Goal: Information Seeking & Learning: Understand process/instructions

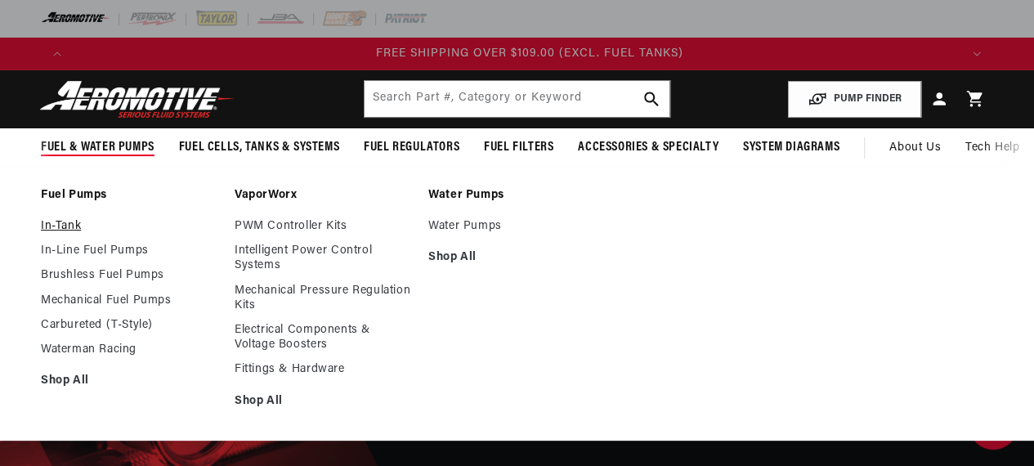
scroll to position [0, 2661]
click at [59, 222] on link "In-Tank" at bounding box center [129, 226] width 177 height 15
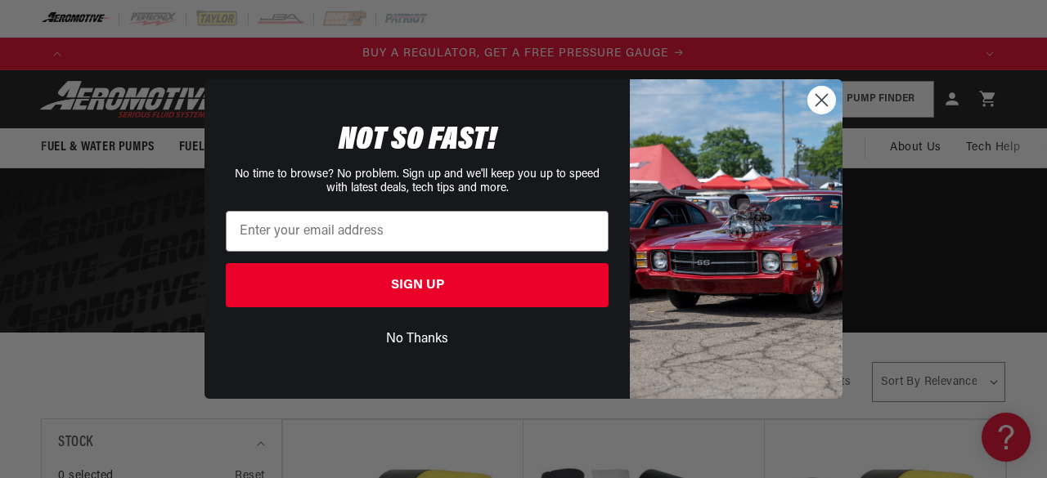
click at [826, 99] on circle "Close dialog" at bounding box center [821, 100] width 27 height 27
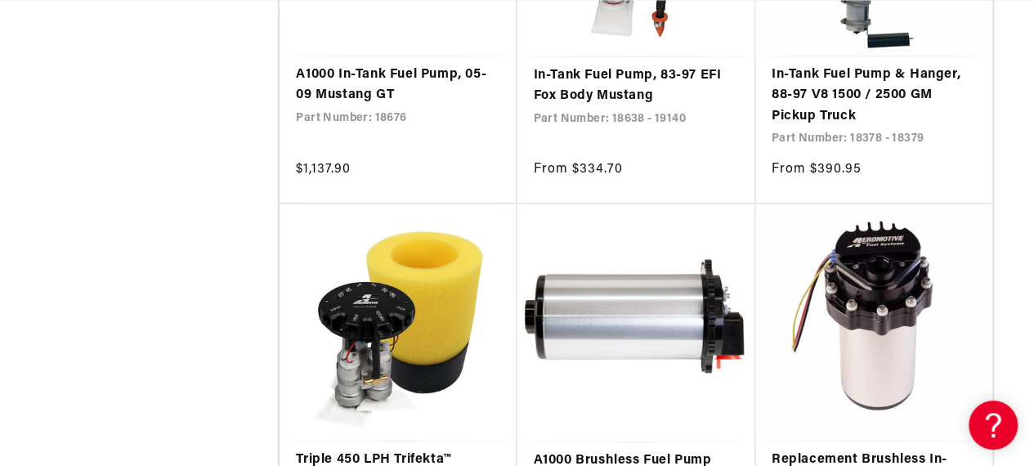
scroll to position [9923, 0]
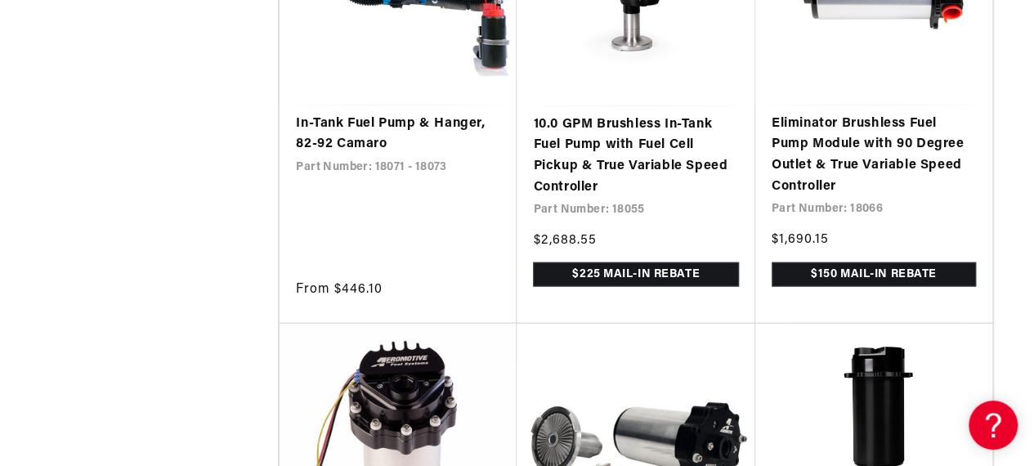
scroll to position [0, 878]
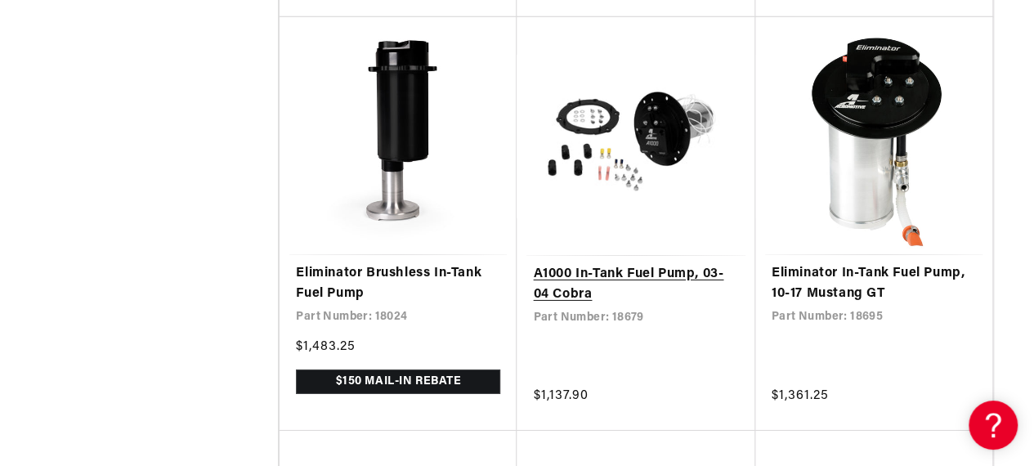
click at [611, 300] on link "A1000 In-Tank Fuel Pump, 03-04 Cobra" at bounding box center [635, 285] width 205 height 42
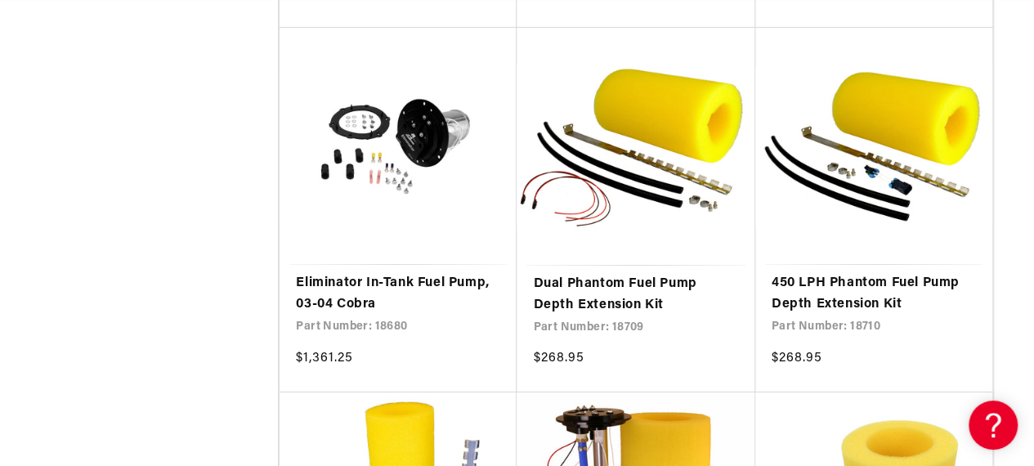
scroll to position [0, 1773]
click at [388, 303] on link "Eliminator In-Tank Fuel Pump, 03-04 Cobra" at bounding box center [398, 294] width 204 height 42
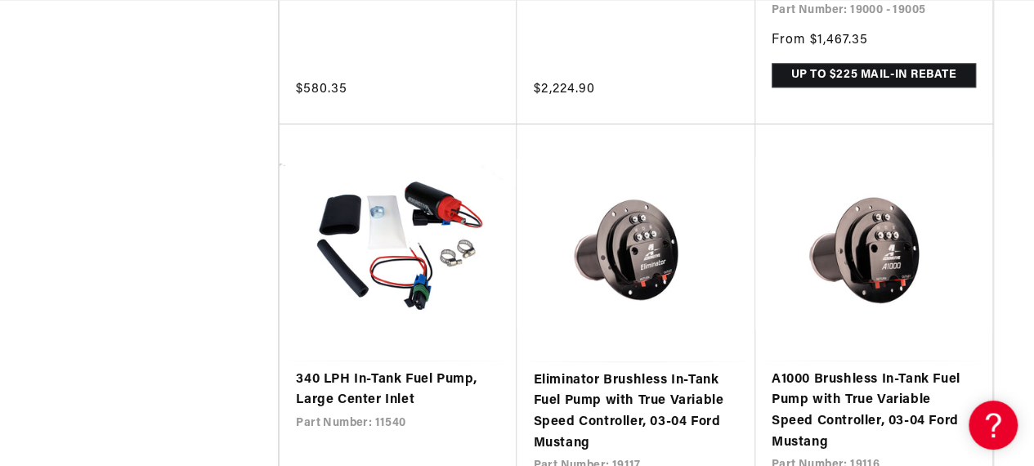
scroll to position [0, 34]
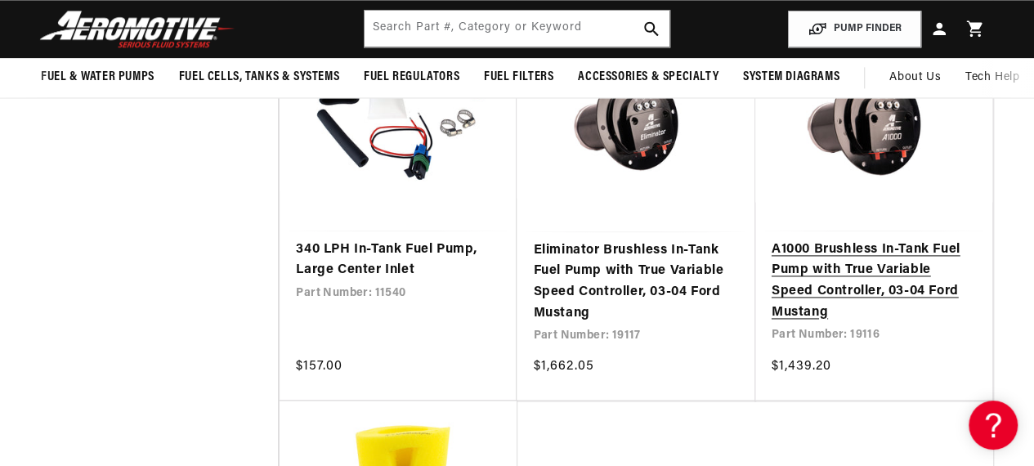
scroll to position [0, 2661]
click at [843, 276] on link "A1000 Brushless In-Tank Fuel Pump with True Variable Speed Controller, 03-04 Fo…" at bounding box center [874, 281] width 204 height 83
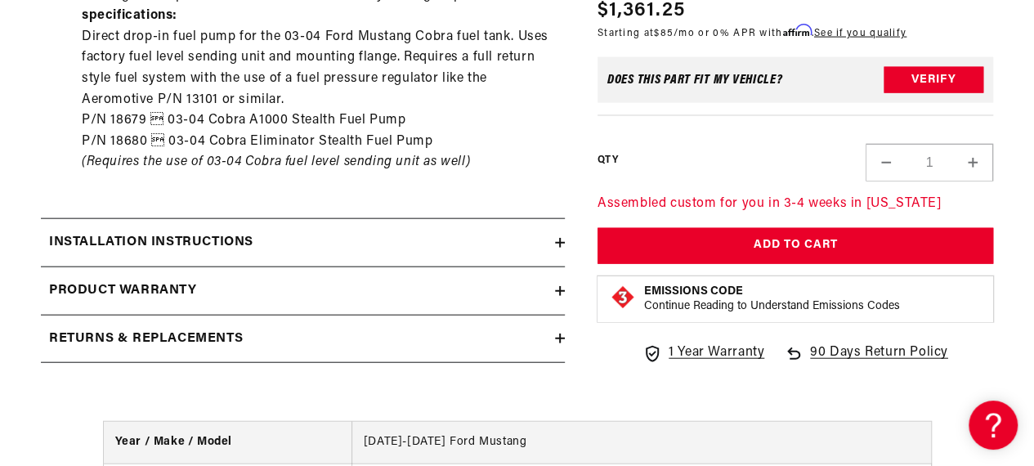
click at [558, 238] on icon at bounding box center [560, 243] width 10 height 10
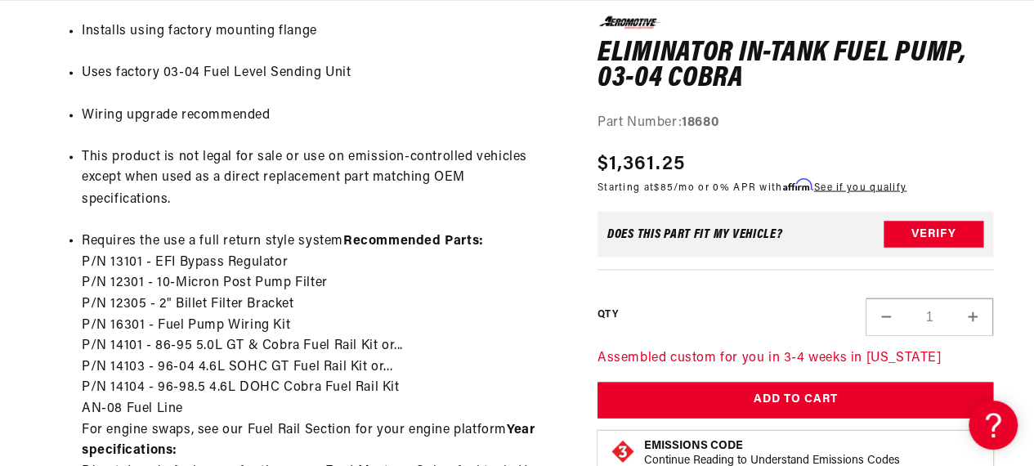
drag, startPoint x: 1026, startPoint y: 181, endPoint x: 1015, endPoint y: 235, distance: 56.0
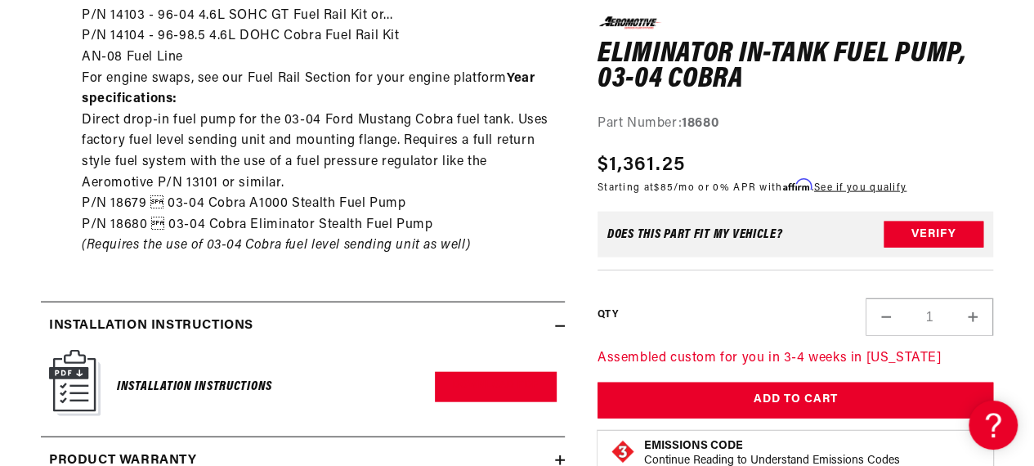
drag, startPoint x: 1031, startPoint y: 217, endPoint x: 1027, endPoint y: 244, distance: 27.3
click at [178, 376] on h6 "Installation Instructions" at bounding box center [194, 387] width 155 height 22
click at [508, 372] on link "Download PDF" at bounding box center [496, 387] width 122 height 30
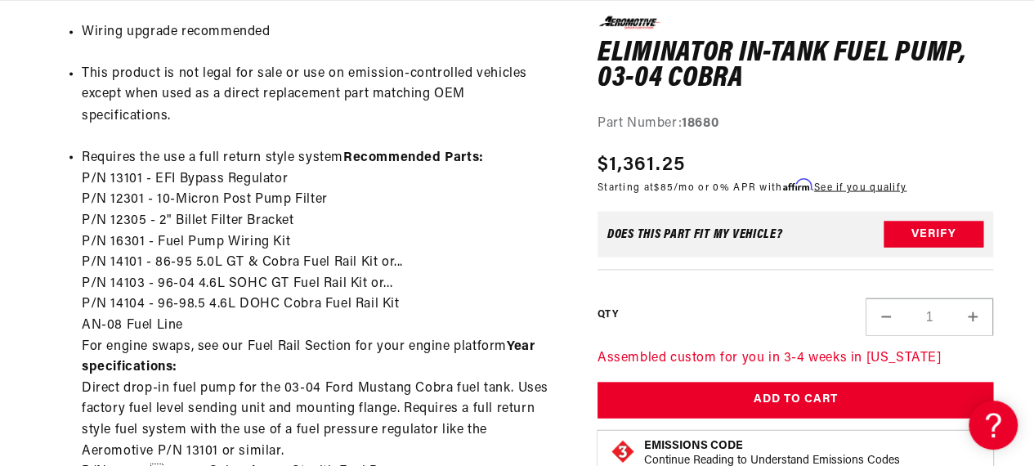
scroll to position [1452, 0]
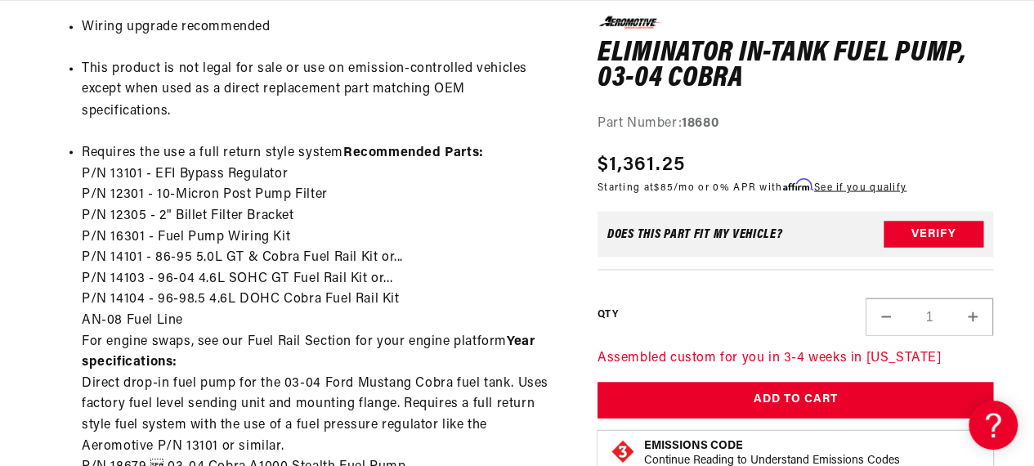
drag, startPoint x: 1021, startPoint y: 198, endPoint x: 1012, endPoint y: 227, distance: 30.8
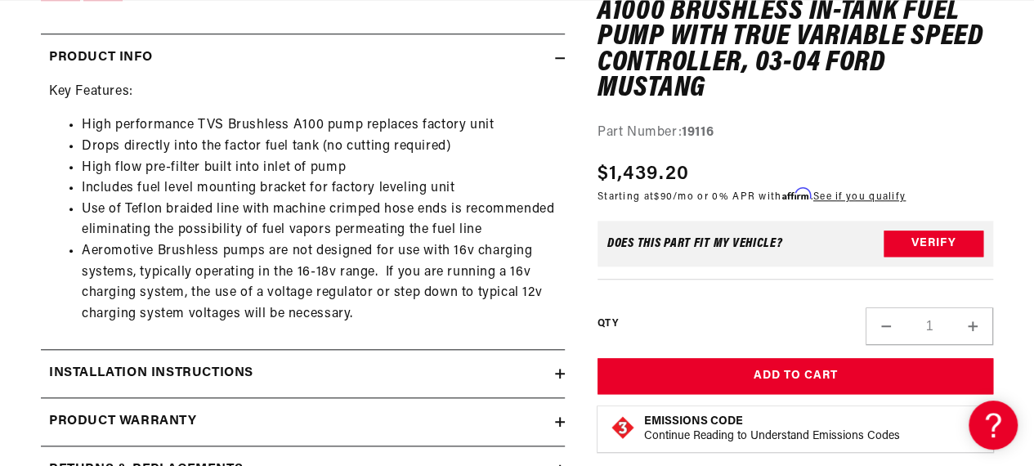
scroll to position [0, 2661]
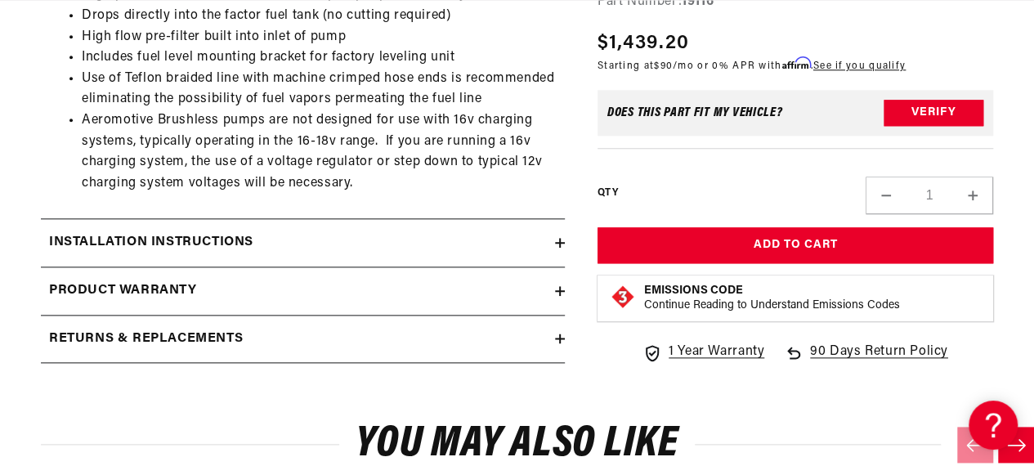
drag, startPoint x: 1032, startPoint y: 178, endPoint x: 1032, endPoint y: 190, distance: 11.4
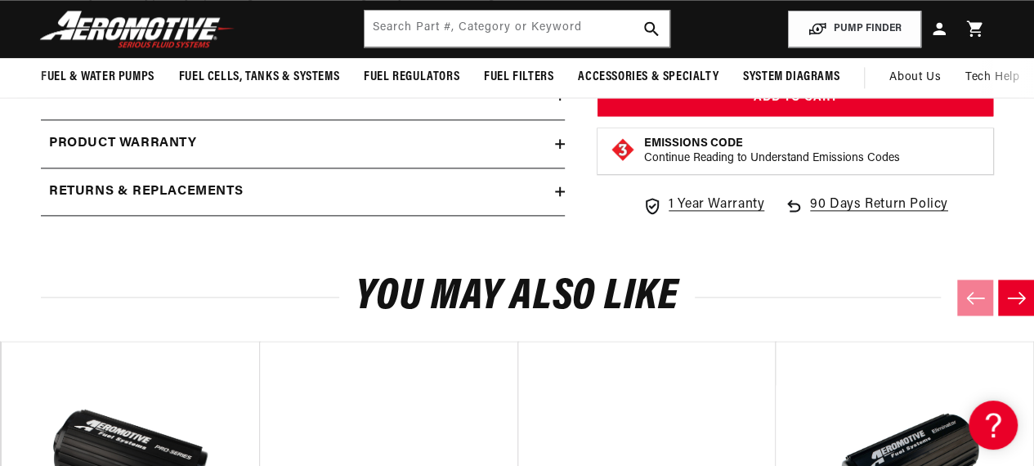
scroll to position [953, 0]
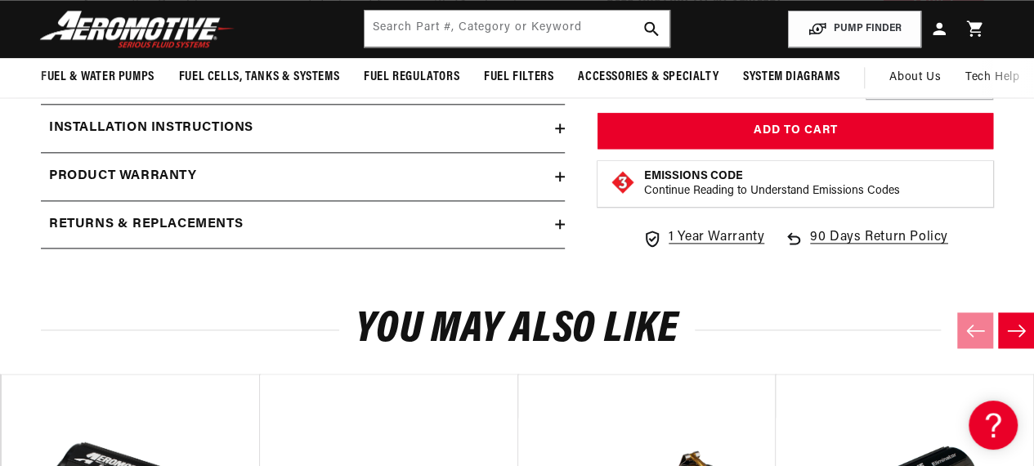
click at [556, 123] on icon at bounding box center [560, 128] width 10 height 10
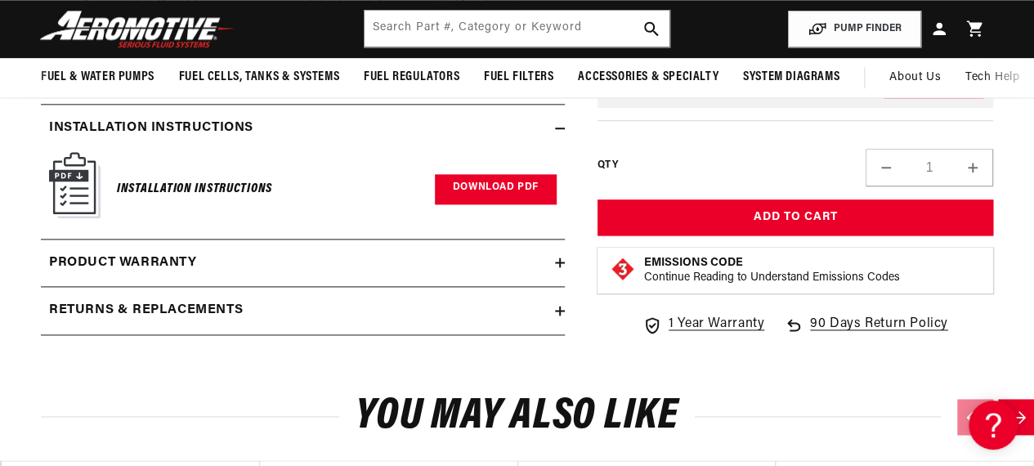
scroll to position [0, 0]
click at [497, 186] on link "Download PDF" at bounding box center [496, 189] width 122 height 30
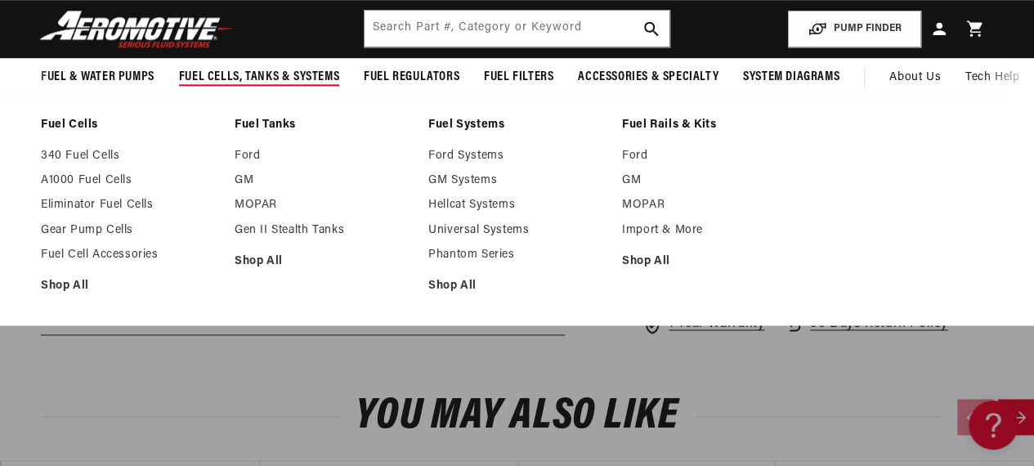
scroll to position [0, 1773]
click at [252, 150] on link "Ford" at bounding box center [323, 156] width 177 height 15
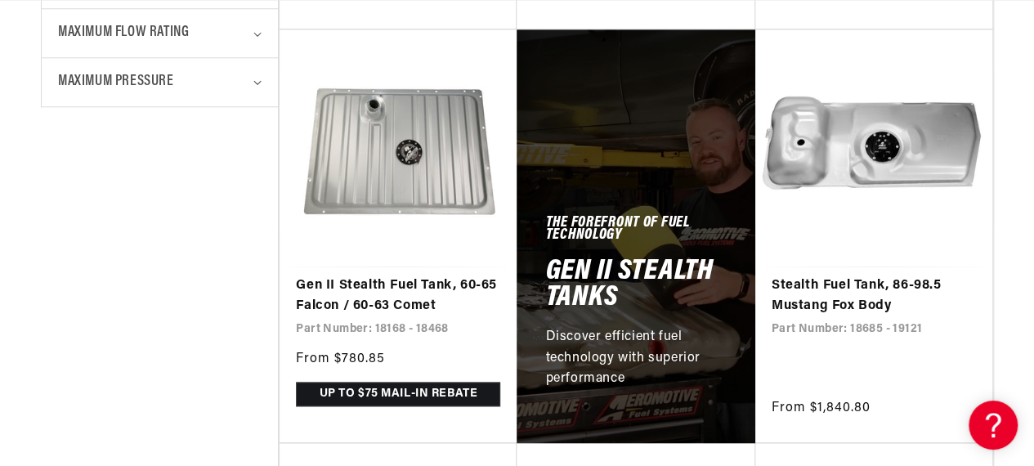
scroll to position [809, 0]
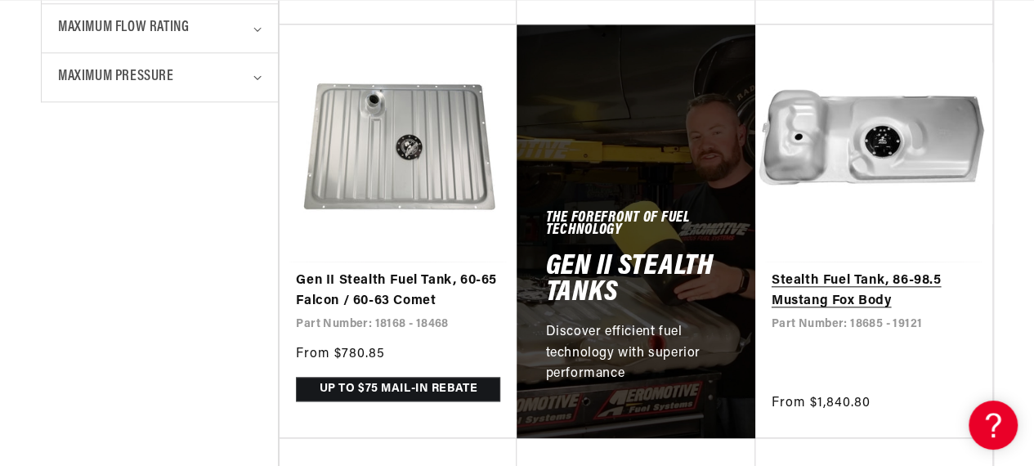
click at [868, 280] on link "Stealth Fuel Tank, 86-98.5 Mustang Fox Body" at bounding box center [874, 292] width 204 height 42
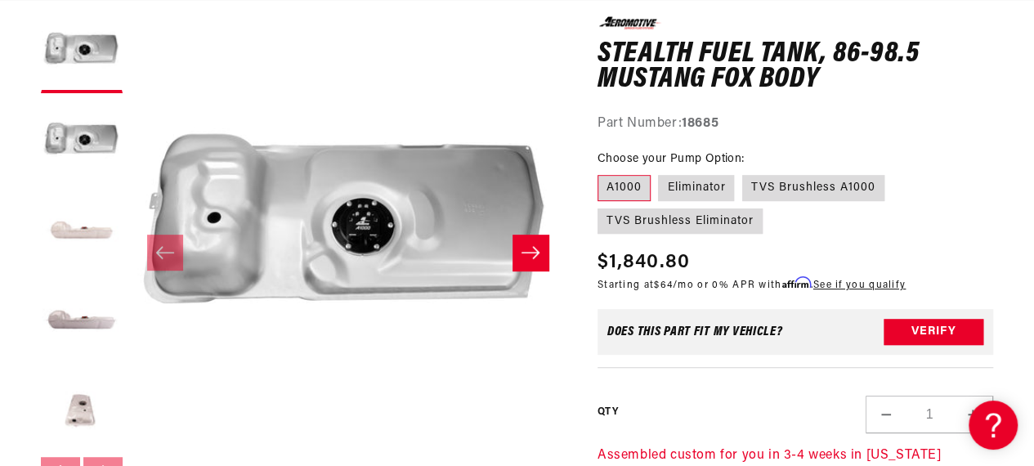
scroll to position [0, 886]
click at [832, 193] on label "TVS Brushless A1000" at bounding box center [813, 188] width 142 height 26
click at [743, 173] on input "TVS Brushless A1000" at bounding box center [742, 172] width 1 height 1
radio input "true"
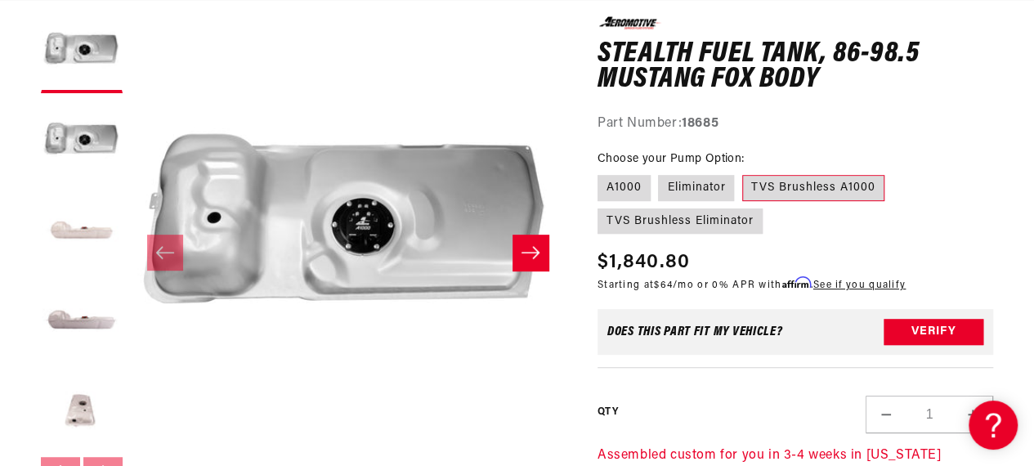
scroll to position [0, 1773]
click at [832, 193] on label "TVS Brushless A1000" at bounding box center [813, 188] width 142 height 26
click at [743, 173] on input "TVS Brushless A1000" at bounding box center [742, 172] width 1 height 1
click at [831, 193] on label "TVS Brushless A1000" at bounding box center [813, 188] width 142 height 26
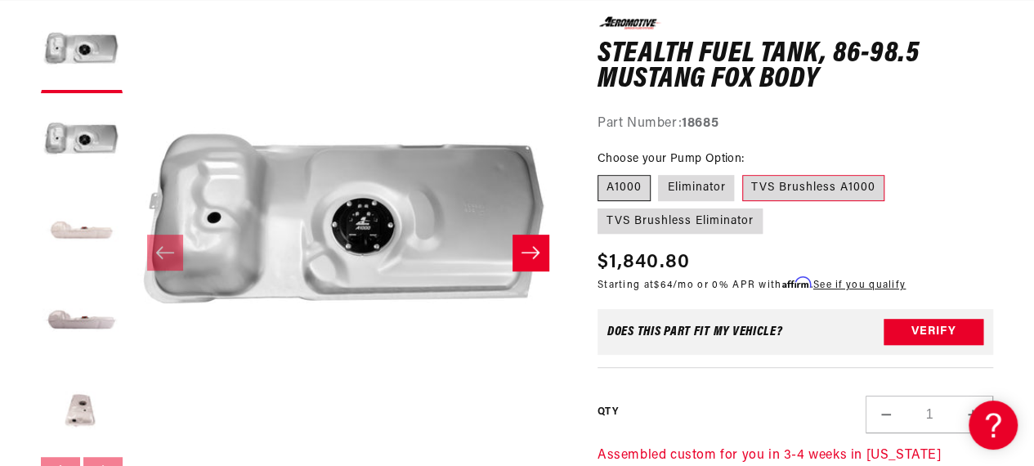
click at [619, 186] on label "A1000" at bounding box center [624, 188] width 53 height 26
click at [603, 173] on input "A1000" at bounding box center [602, 172] width 1 height 1
radio input "true"
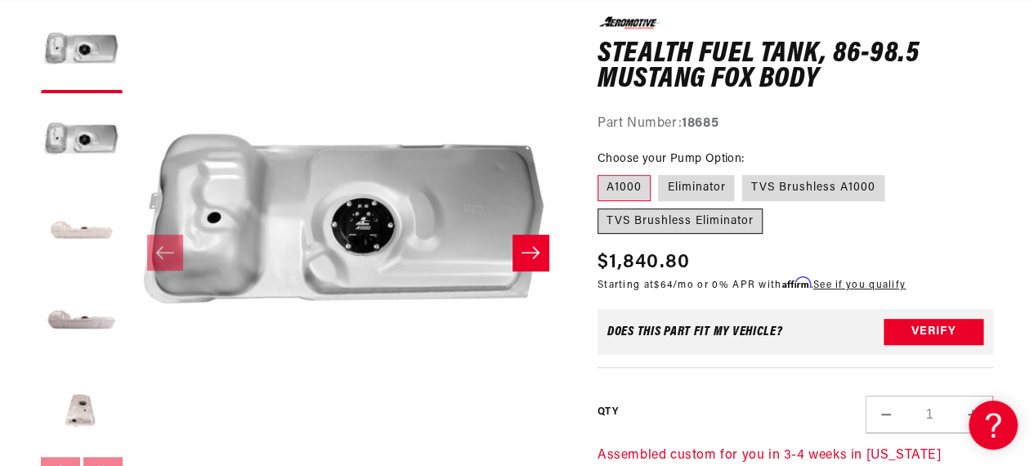
click at [655, 216] on label "TVS Brushless Eliminator" at bounding box center [680, 221] width 165 height 26
click at [893, 173] on input "TVS Brushless Eliminator" at bounding box center [893, 172] width 1 height 1
radio input "true"
click at [655, 216] on label "TVS Brushless Eliminator" at bounding box center [680, 221] width 165 height 26
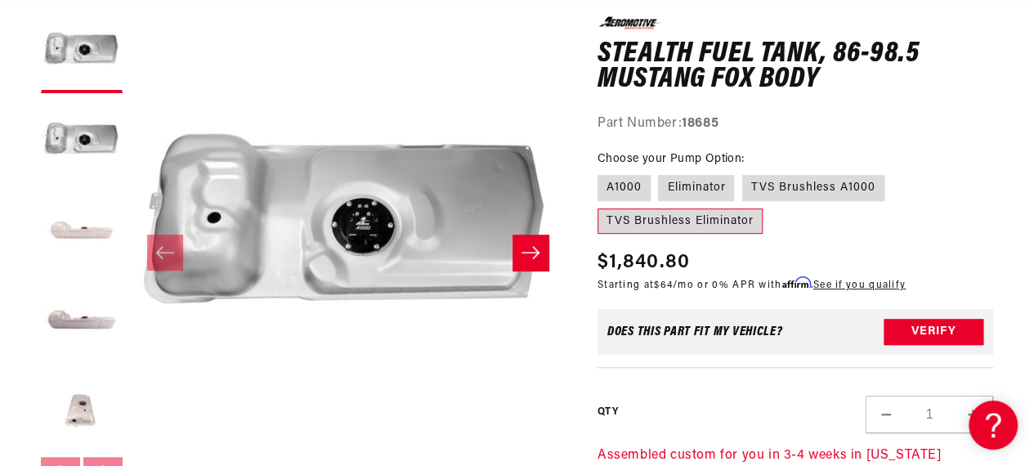
click at [893, 173] on input "TVS Brushless Eliminator" at bounding box center [893, 172] width 1 height 1
click at [685, 184] on label "Eliminator" at bounding box center [696, 188] width 76 height 26
click at [660, 173] on input "Eliminator" at bounding box center [659, 172] width 1 height 1
radio input "true"
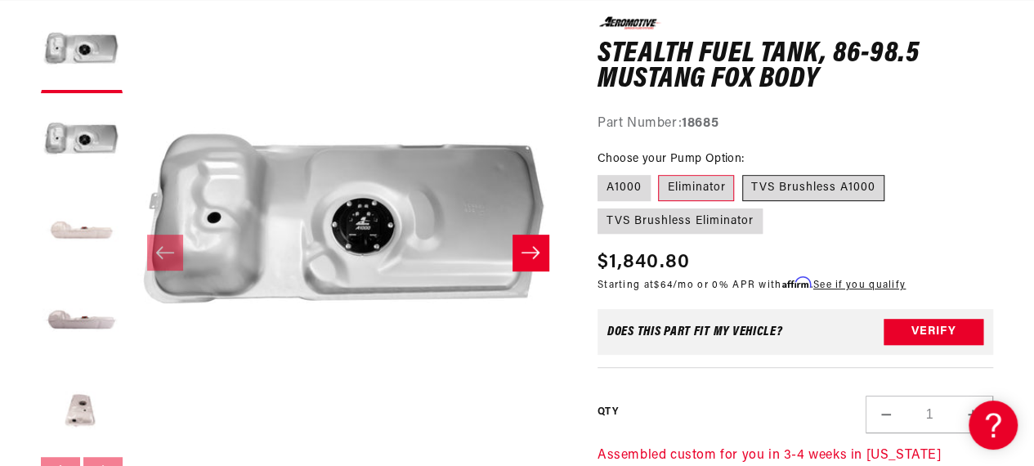
click at [773, 183] on label "TVS Brushless A1000" at bounding box center [813, 188] width 142 height 26
click at [743, 173] on input "TVS Brushless A1000" at bounding box center [742, 172] width 1 height 1
radio input "true"
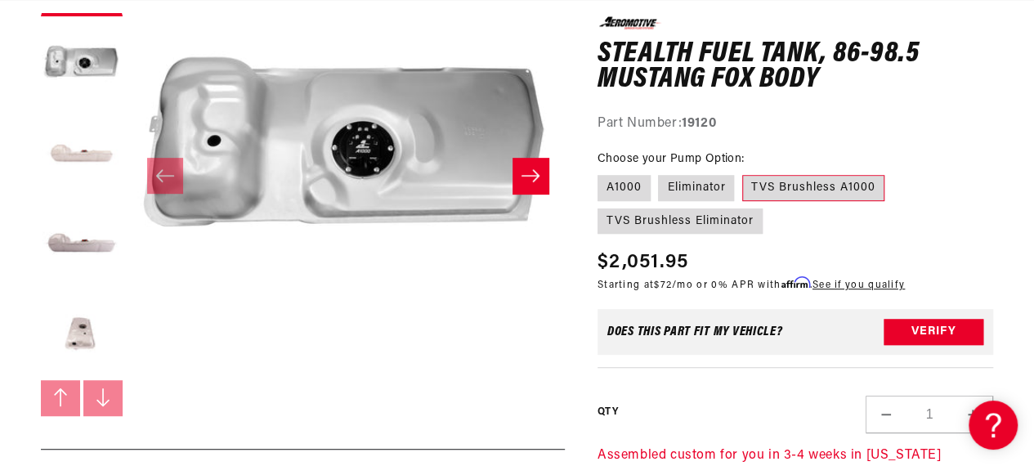
scroll to position [296, 0]
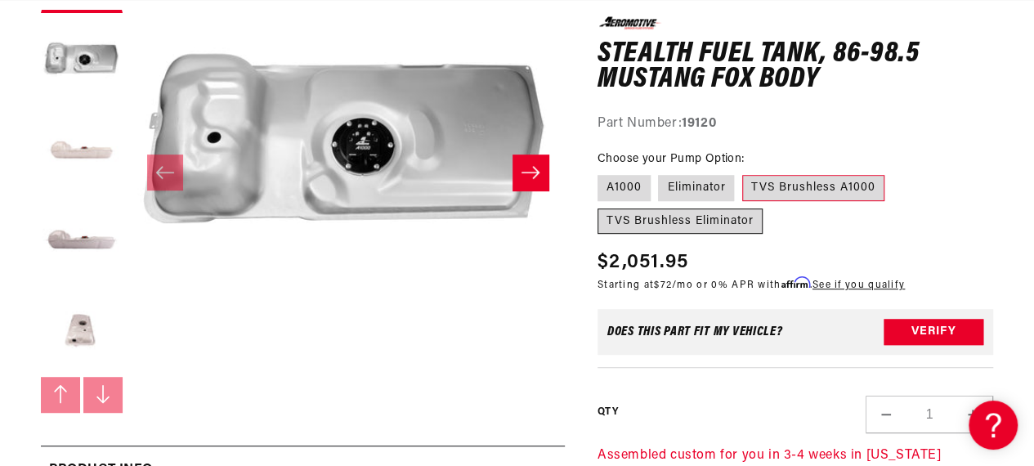
click at [723, 222] on label "TVS Brushless Eliminator" at bounding box center [680, 221] width 165 height 26
click at [893, 173] on input "TVS Brushless Eliminator" at bounding box center [893, 172] width 1 height 1
radio input "true"
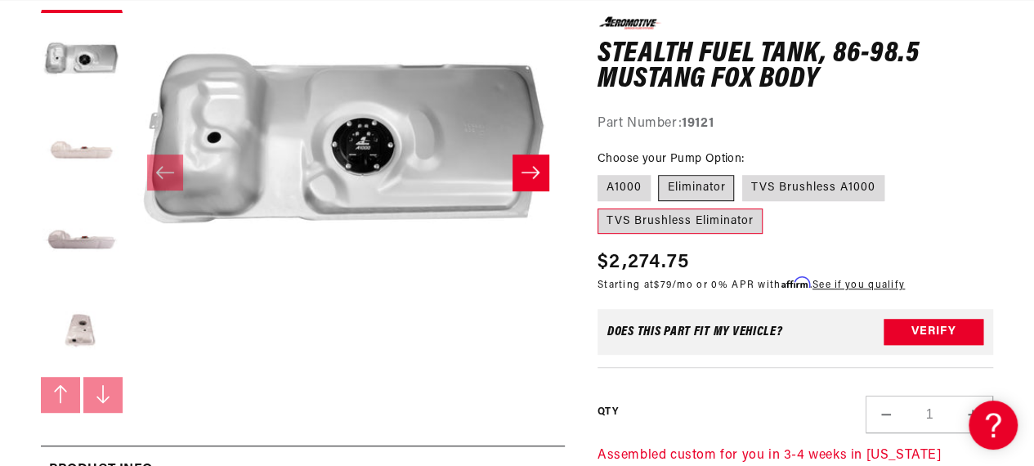
click at [695, 193] on label "Eliminator" at bounding box center [696, 188] width 76 height 26
click at [660, 173] on input "Eliminator" at bounding box center [659, 172] width 1 height 1
radio input "true"
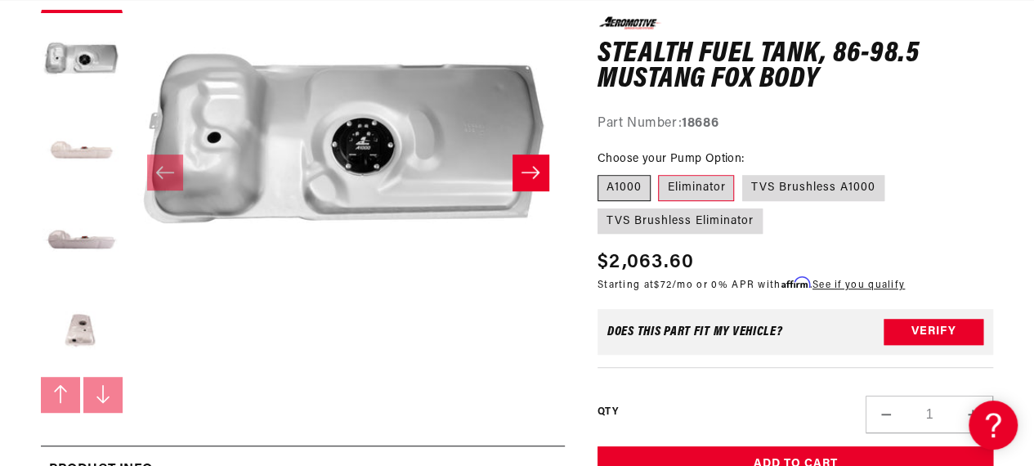
click at [623, 194] on label "A1000" at bounding box center [624, 188] width 53 height 26
click at [603, 173] on input "A1000" at bounding box center [602, 172] width 1 height 1
radio input "true"
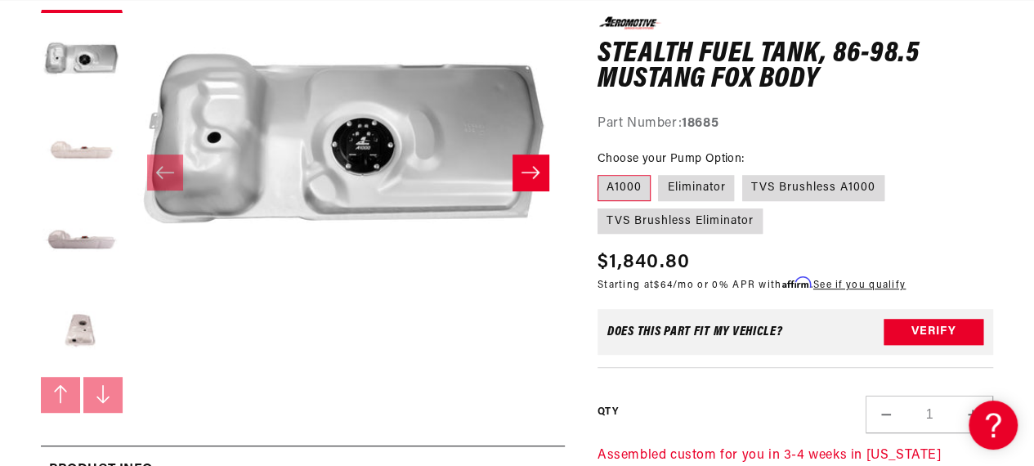
scroll to position [0, 886]
click at [838, 189] on label "TVS Brushless A1000" at bounding box center [813, 188] width 142 height 26
click at [743, 173] on input "TVS Brushless A1000" at bounding box center [742, 172] width 1 height 1
radio input "true"
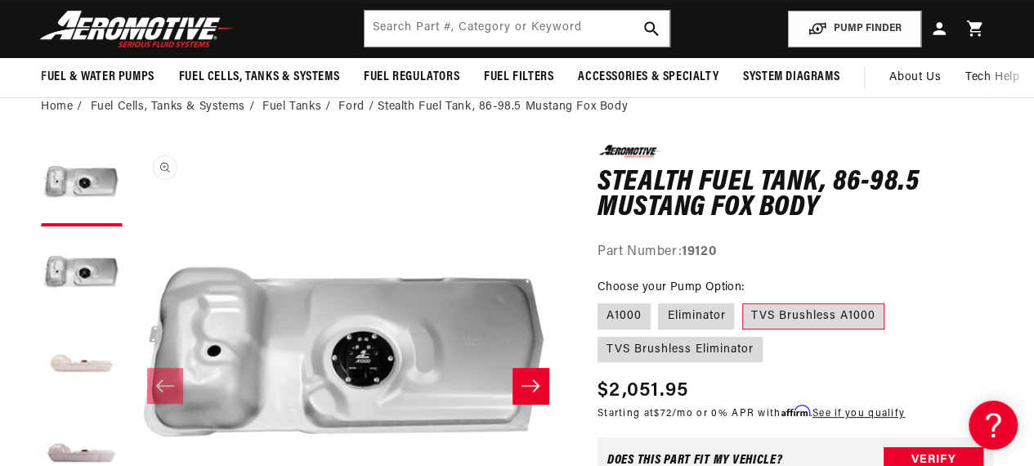
scroll to position [0, 1773]
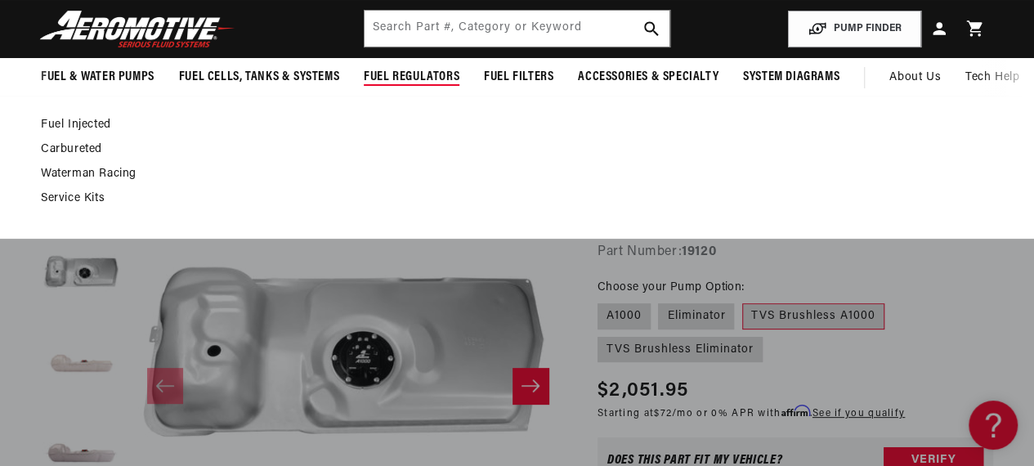
click at [404, 75] on span "Fuel Regulators" at bounding box center [412, 77] width 96 height 17
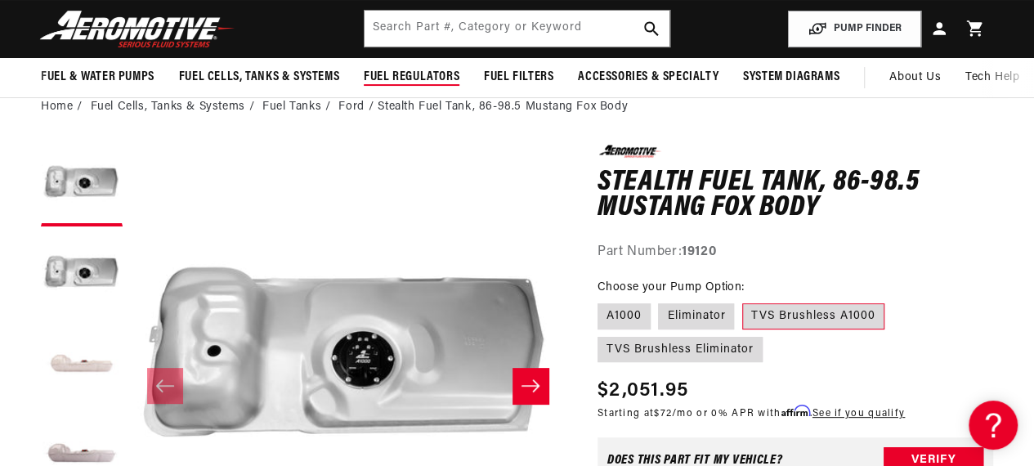
scroll to position [0, 2661]
click at [397, 75] on span "Fuel Regulators" at bounding box center [412, 77] width 96 height 17
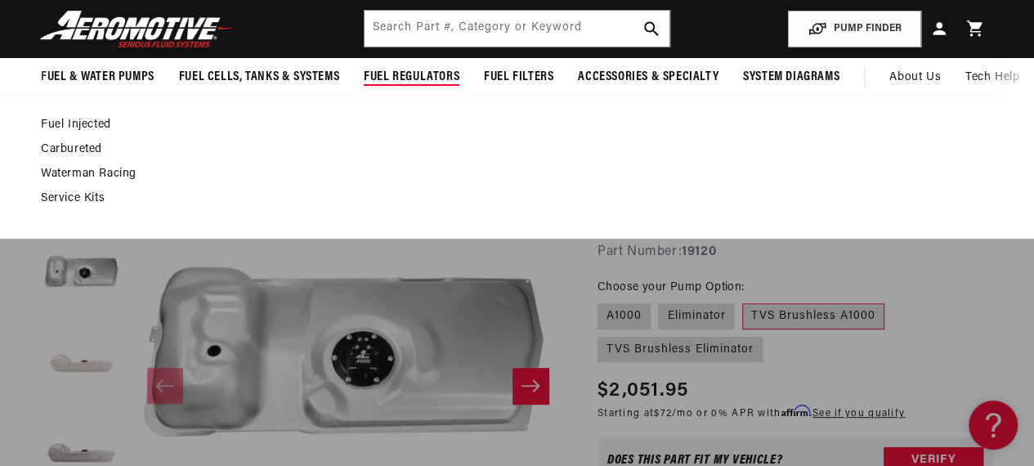
click at [422, 73] on span "Fuel Regulators" at bounding box center [412, 77] width 96 height 17
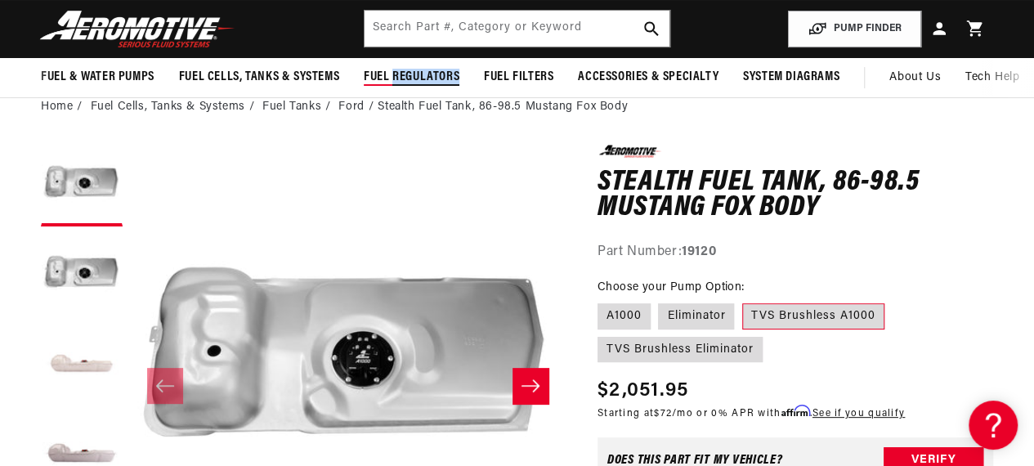
click at [422, 73] on span "Fuel Regulators" at bounding box center [412, 77] width 96 height 17
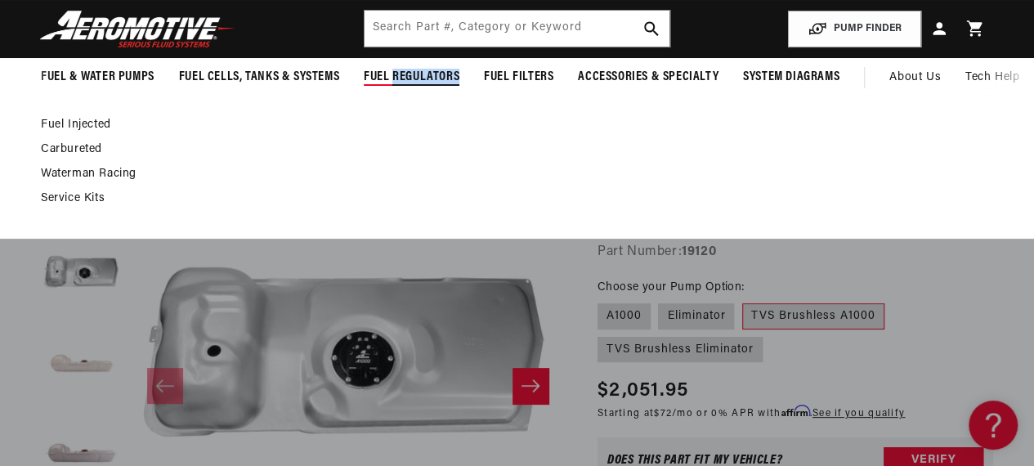
click at [422, 74] on span "Fuel Regulators" at bounding box center [412, 77] width 96 height 17
click at [389, 78] on span "Fuel Regulators" at bounding box center [412, 77] width 96 height 17
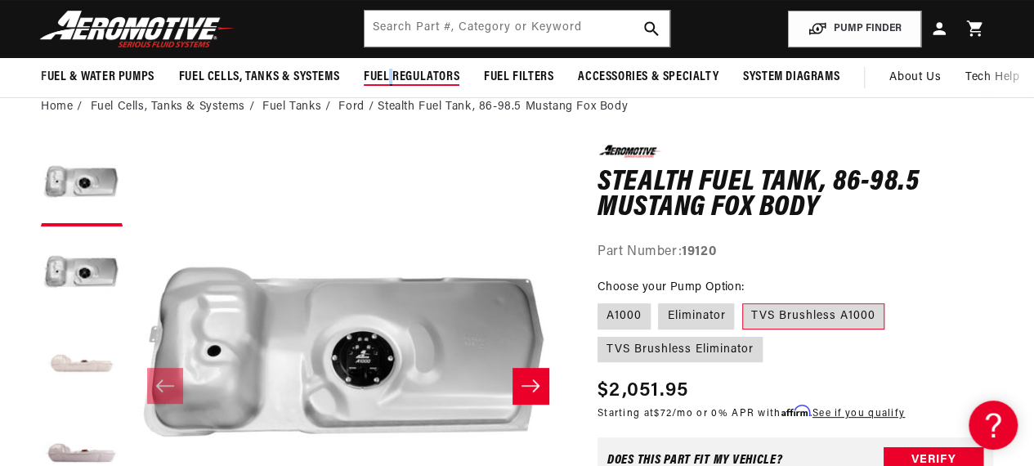
click at [389, 78] on span "Fuel Regulators" at bounding box center [412, 77] width 96 height 17
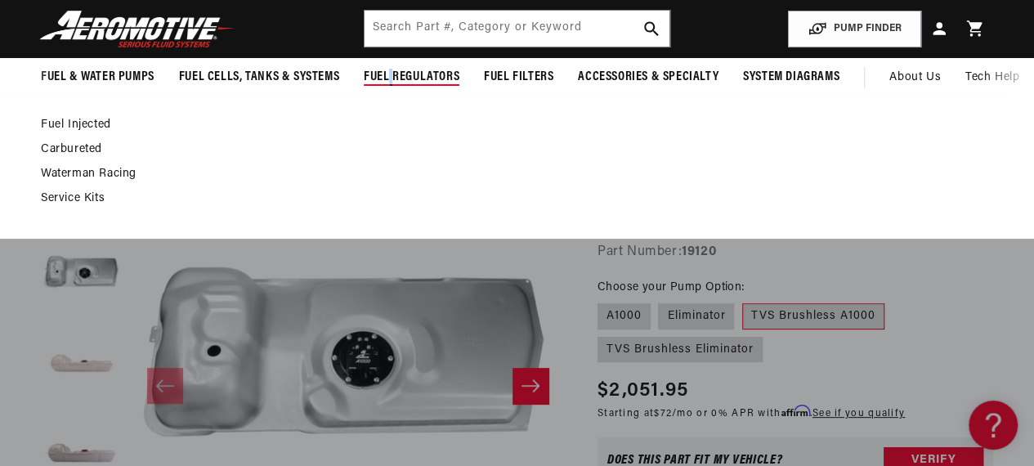
click at [390, 80] on span "Fuel Regulators" at bounding box center [412, 77] width 96 height 17
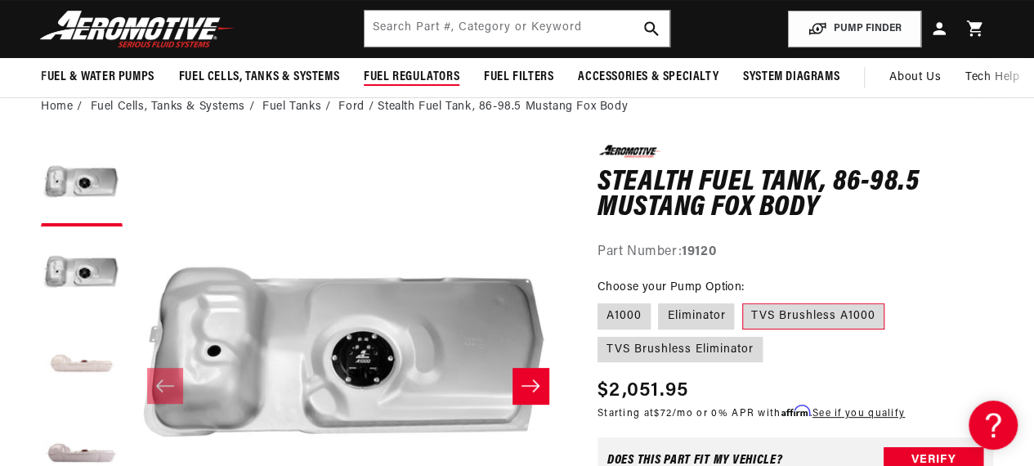
click at [390, 80] on span "Fuel Regulators" at bounding box center [412, 77] width 96 height 17
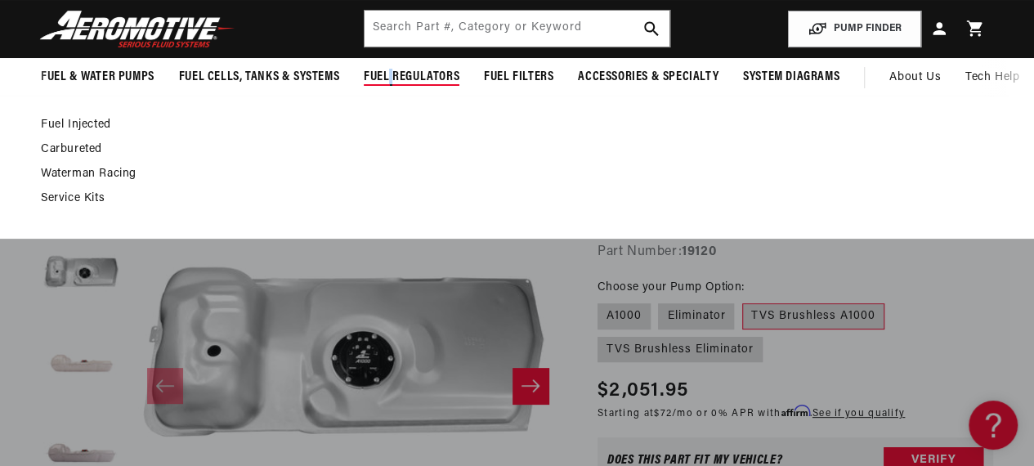
click at [390, 80] on span "Fuel Regulators" at bounding box center [412, 77] width 96 height 17
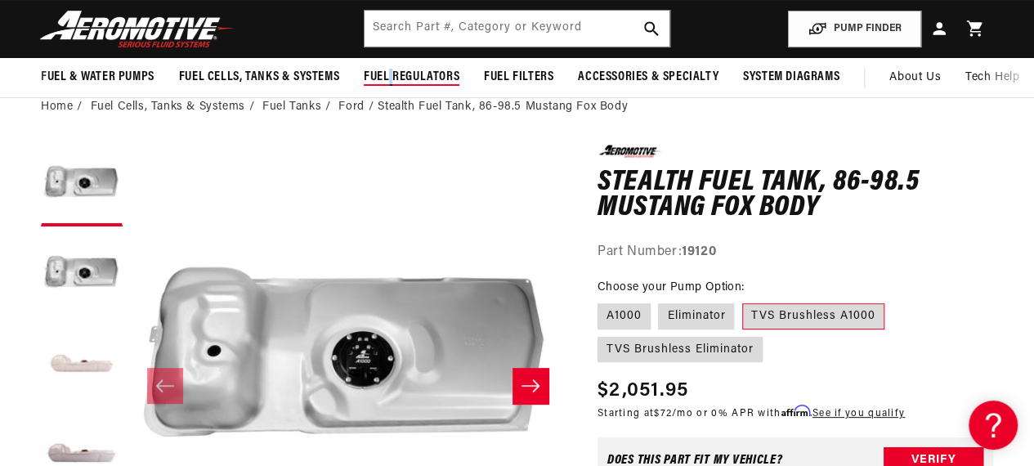
click at [390, 80] on span "Fuel Regulators" at bounding box center [412, 77] width 96 height 17
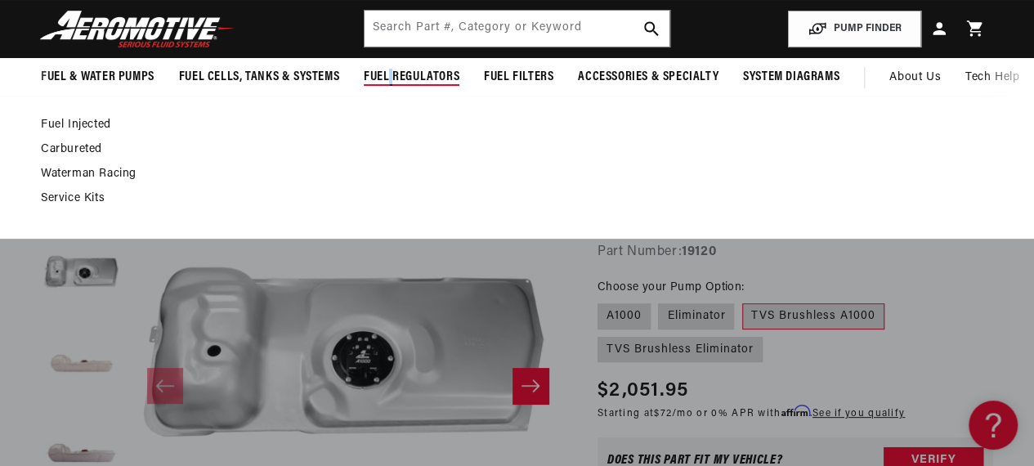
click at [390, 80] on span "Fuel Regulators" at bounding box center [412, 77] width 96 height 17
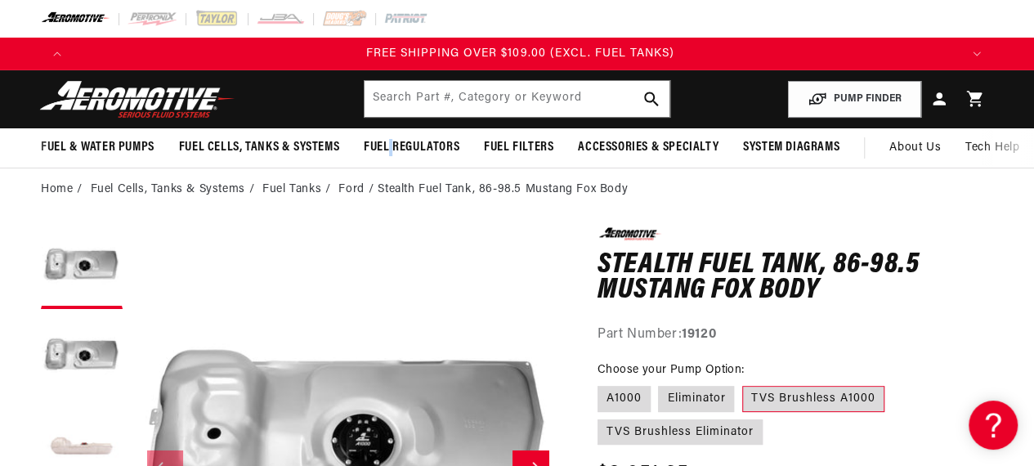
scroll to position [0, 2661]
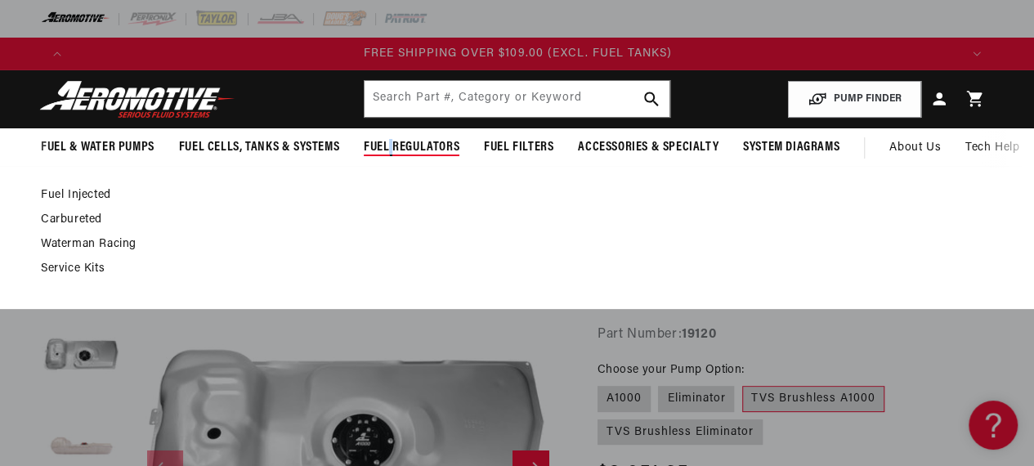
click at [54, 195] on link "Fuel Injected" at bounding box center [509, 195] width 936 height 15
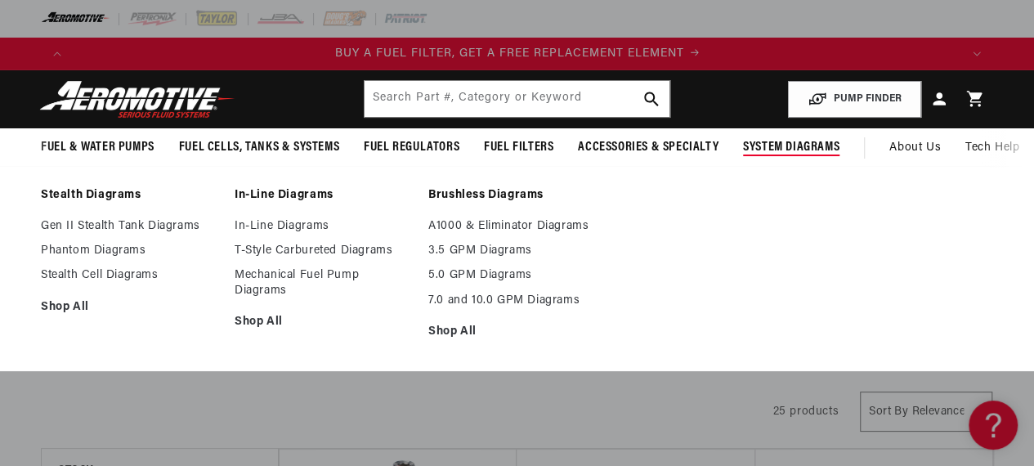
click at [793, 149] on span "System Diagrams" at bounding box center [791, 147] width 96 height 17
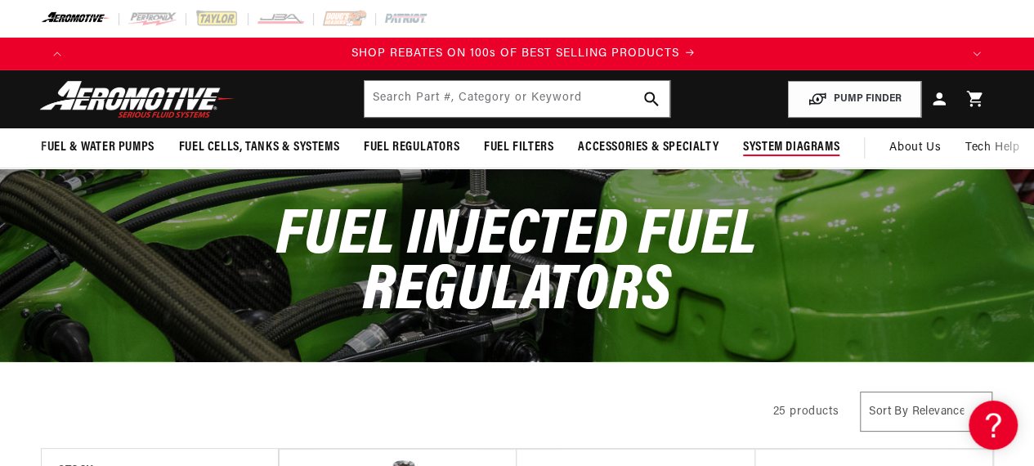
scroll to position [0, 1773]
click at [793, 141] on span "System Diagrams" at bounding box center [791, 147] width 96 height 17
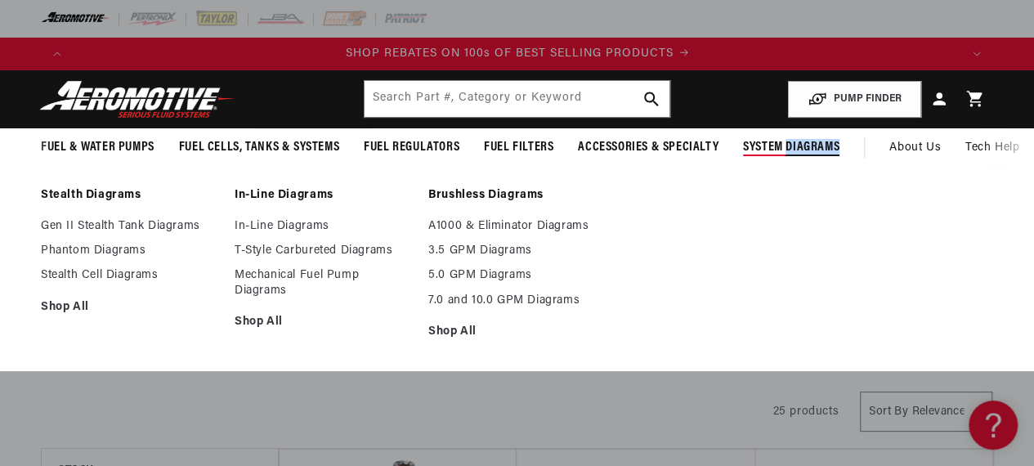
click at [793, 141] on span "System Diagrams" at bounding box center [791, 147] width 96 height 17
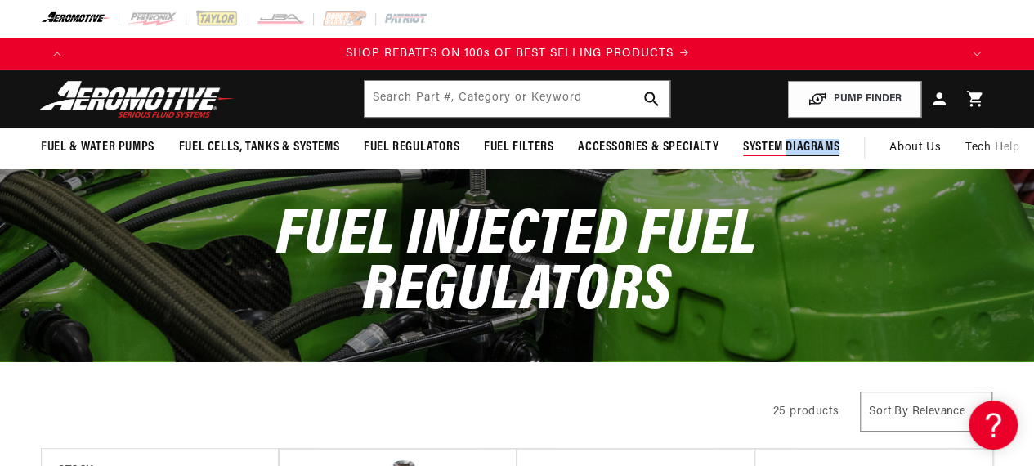
click at [793, 141] on span "System Diagrams" at bounding box center [791, 147] width 96 height 17
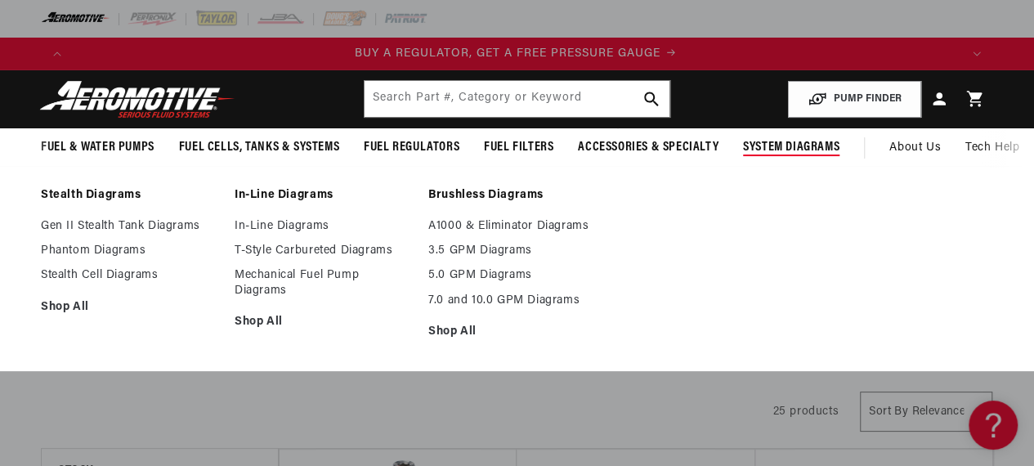
scroll to position [0, 0]
click at [478, 229] on link "A1000 & Eliminator Diagrams" at bounding box center [516, 226] width 177 height 15
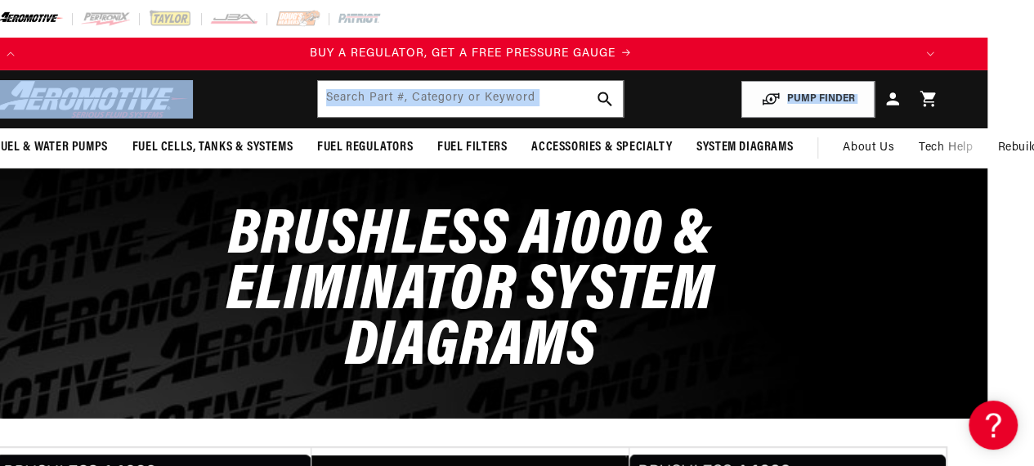
scroll to position [0, 68]
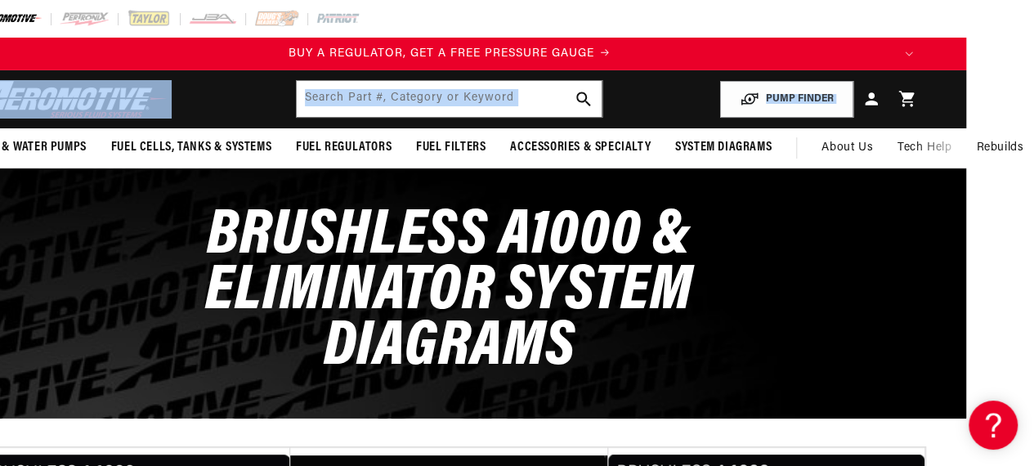
drag, startPoint x: 1034, startPoint y: 47, endPoint x: 1027, endPoint y: 80, distance: 34.2
click at [966, 80] on html "Skip to content Your cart Your cart is empty Loading... You may also like Subto…" at bounding box center [449, 233] width 1034 height 466
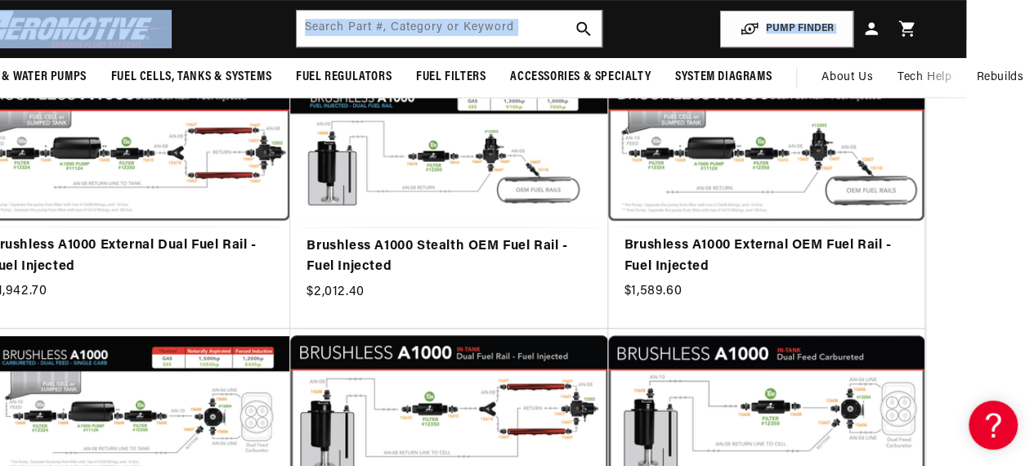
scroll to position [0, 0]
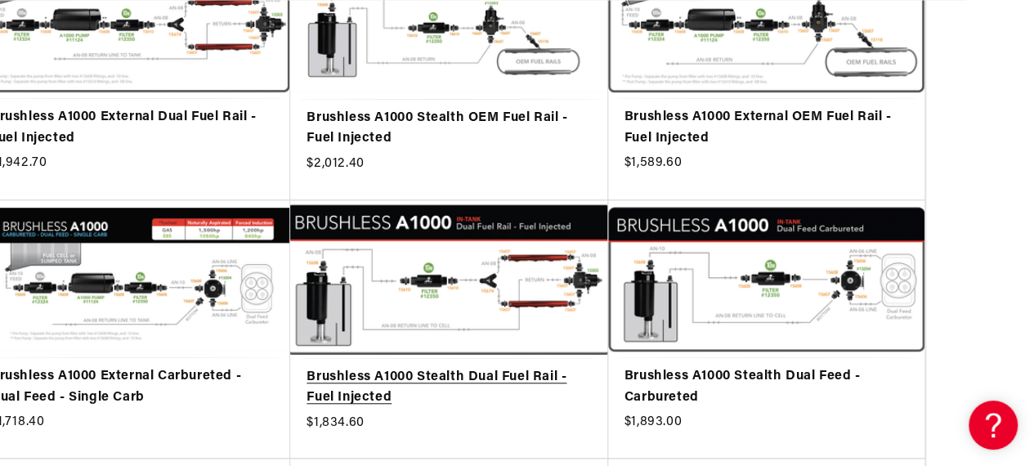
click at [472, 367] on link "Brushless A1000 Stealth Dual Fuel Rail - Fuel Injected" at bounding box center [449, 388] width 285 height 42
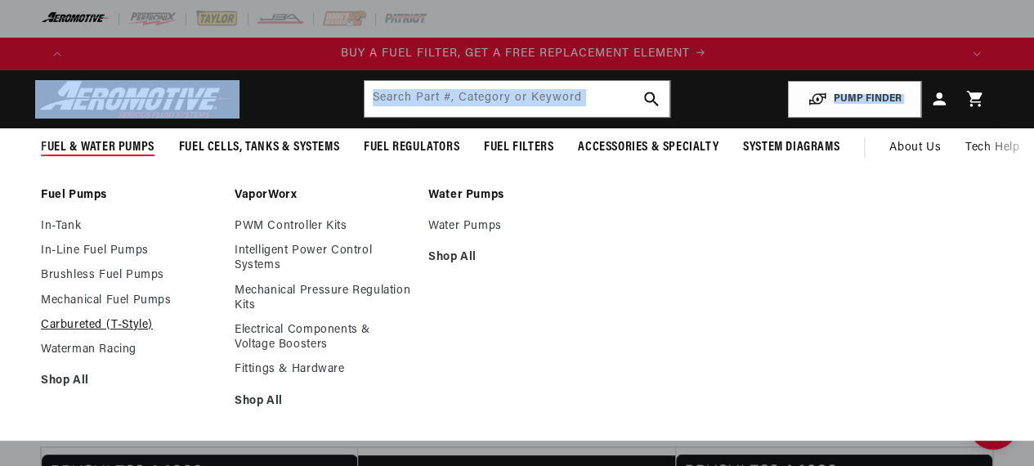
scroll to position [0, 886]
click at [78, 325] on link "Carbureted (T-Style)" at bounding box center [129, 325] width 177 height 15
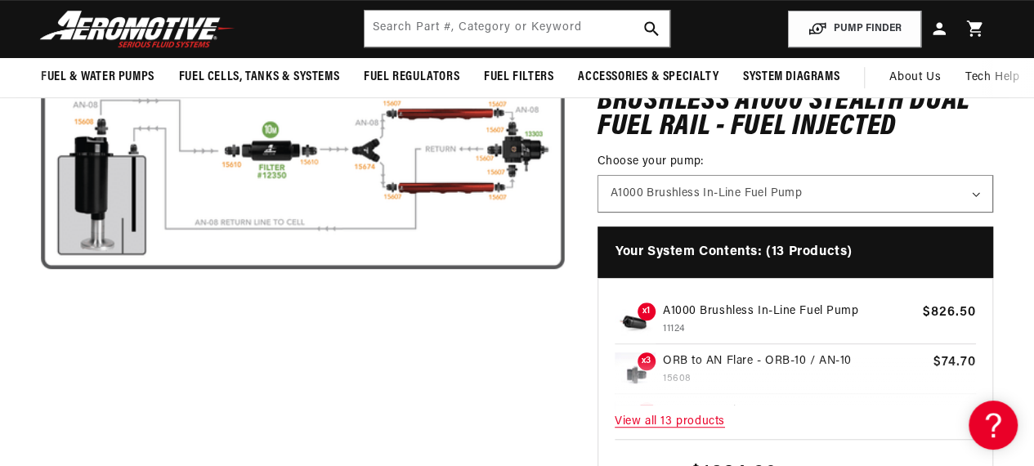
scroll to position [46, 0]
